Goal: Navigation & Orientation: Find specific page/section

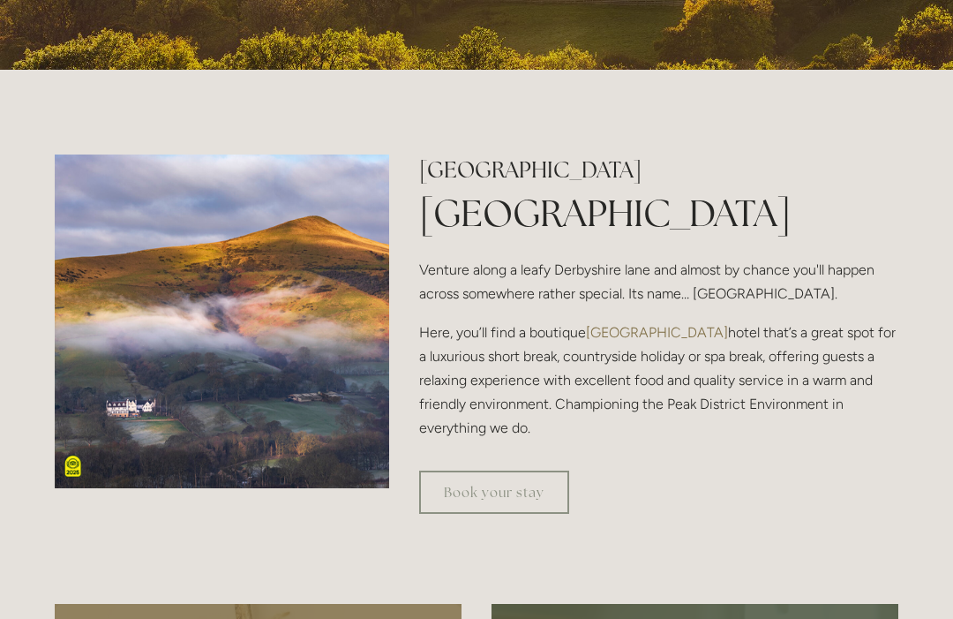
scroll to position [456, 0]
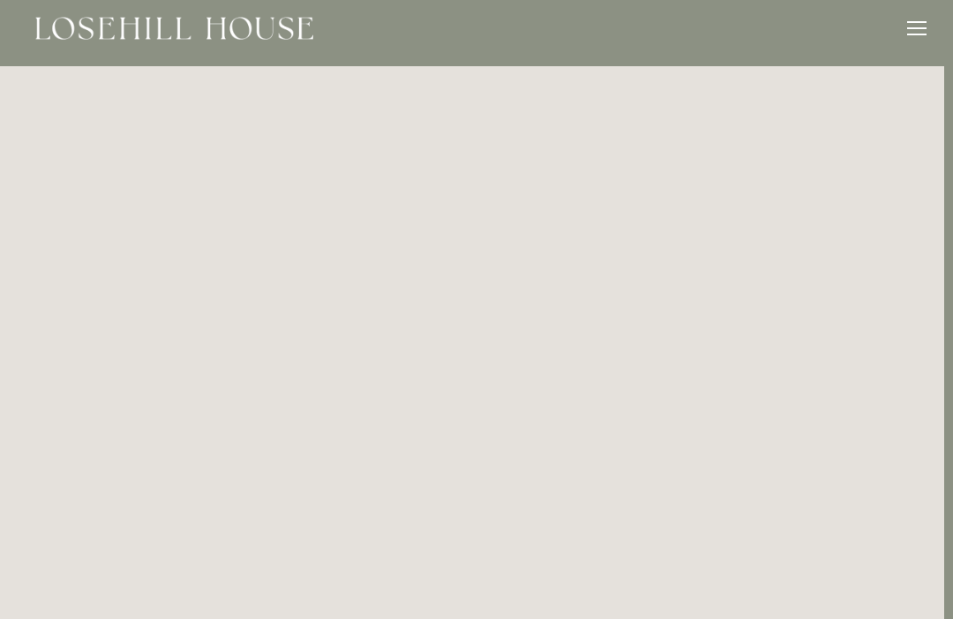
scroll to position [0, 9]
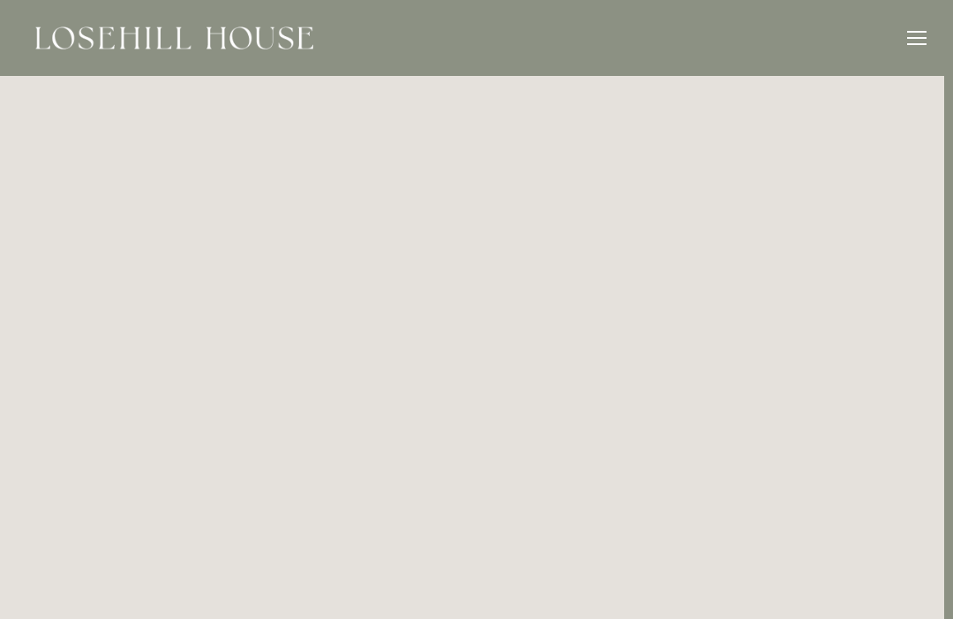
click at [916, 43] on div at bounding box center [916, 44] width 19 height 2
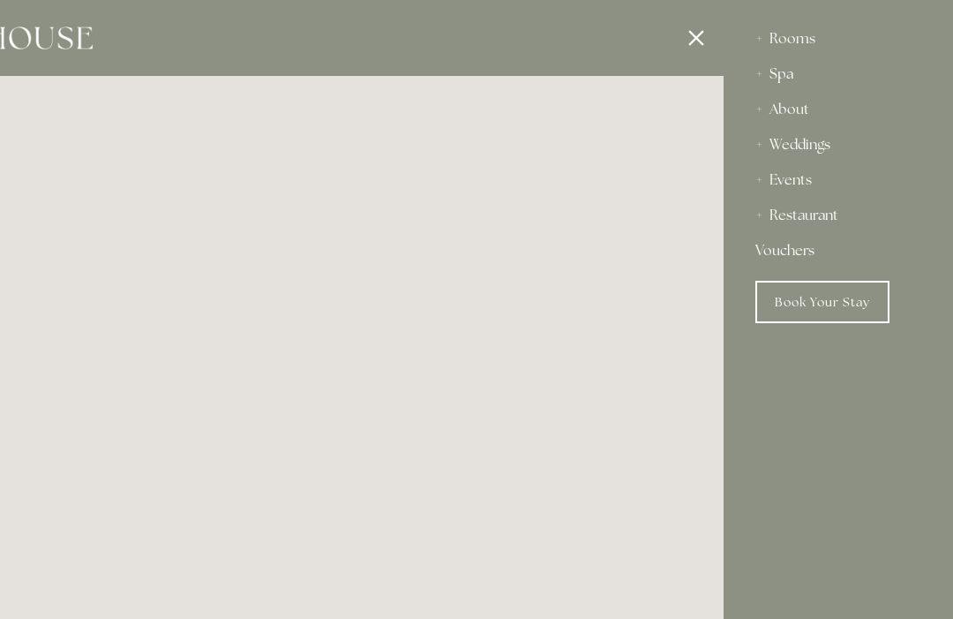
click at [797, 71] on div "Spa" at bounding box center [839, 73] width 166 height 35
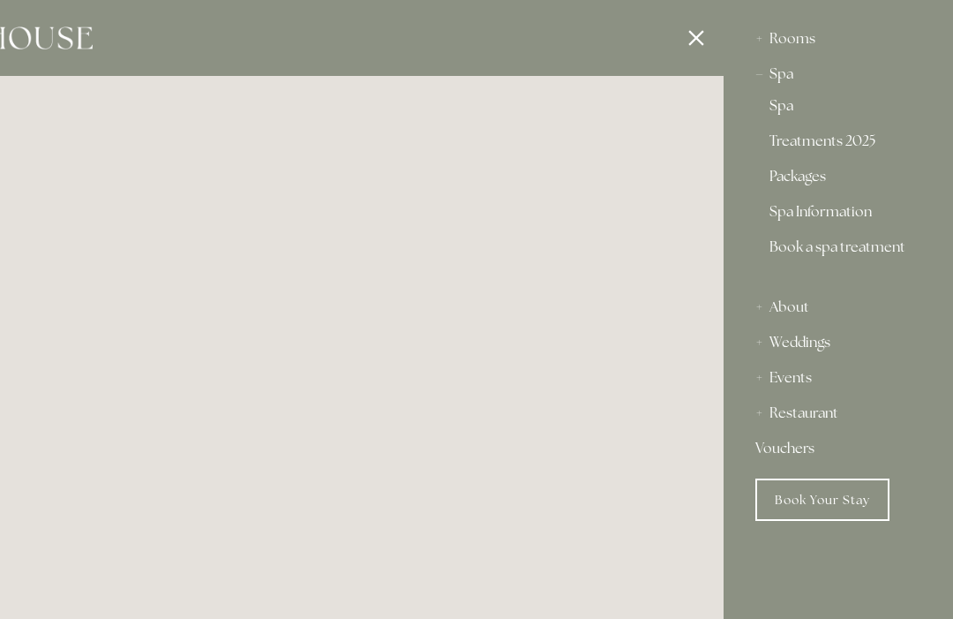
click at [806, 111] on link "Spa" at bounding box center [839, 109] width 138 height 21
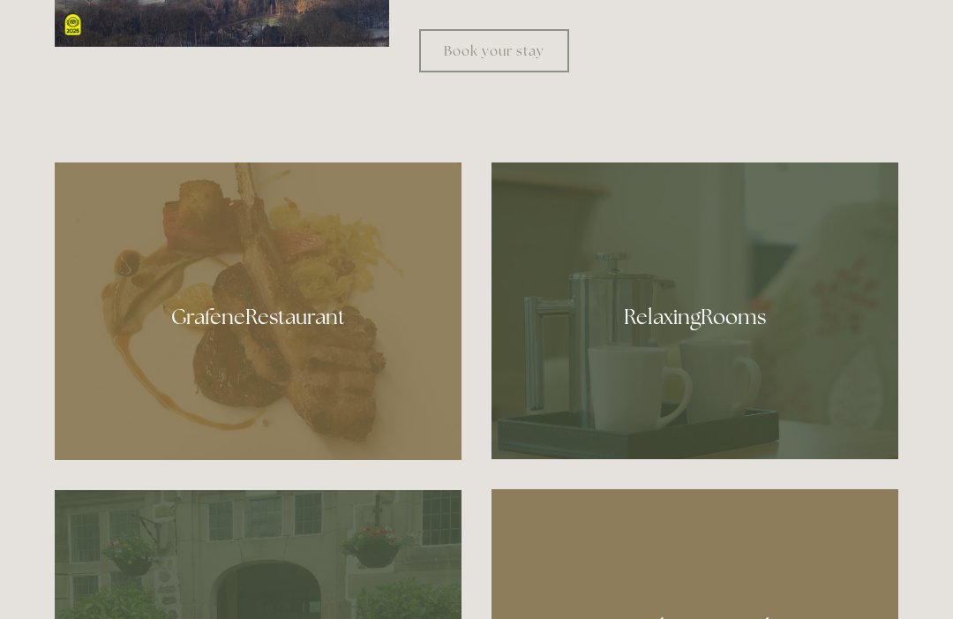
scroll to position [897, 0]
